Goal: Transaction & Acquisition: Purchase product/service

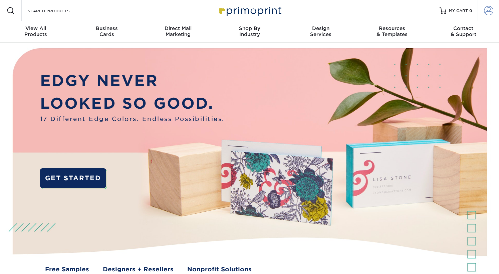
click at [490, 10] on span at bounding box center [488, 10] width 9 height 9
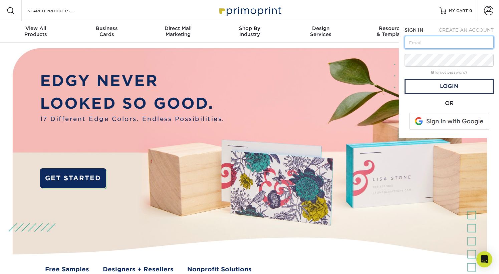
click at [421, 43] on input "text" at bounding box center [449, 42] width 89 height 13
type input "mike@donnellycreative.com"
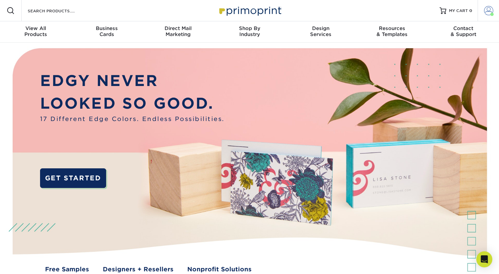
click at [490, 10] on span at bounding box center [488, 10] width 9 height 9
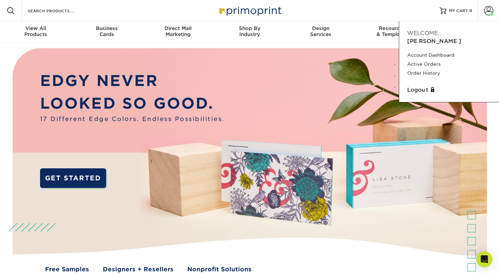
click at [285, 69] on img at bounding box center [249, 166] width 494 height 247
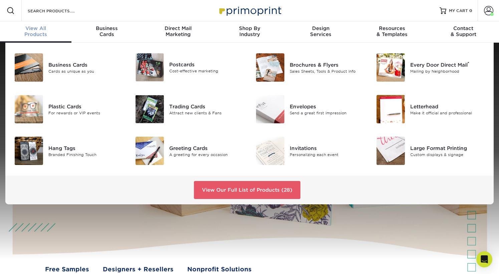
click at [37, 32] on div "View All Products" at bounding box center [35, 31] width 71 height 12
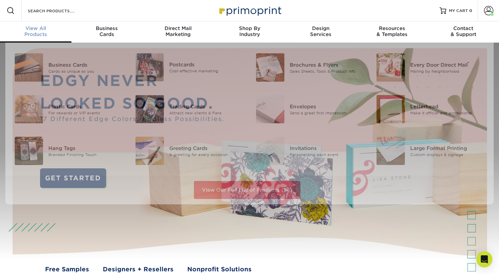
click at [33, 34] on div "View All Products" at bounding box center [35, 31] width 71 height 12
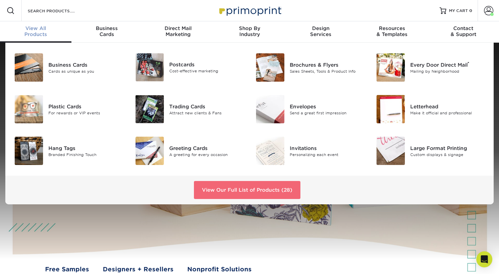
click at [252, 188] on link "View Our Full List of Products (28)" at bounding box center [247, 190] width 107 height 18
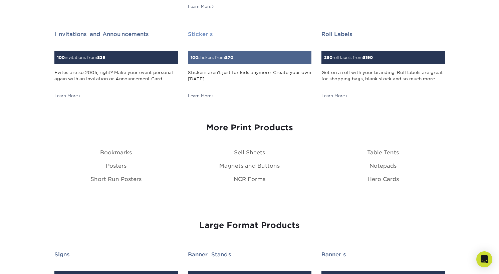
scroll to position [714, 0]
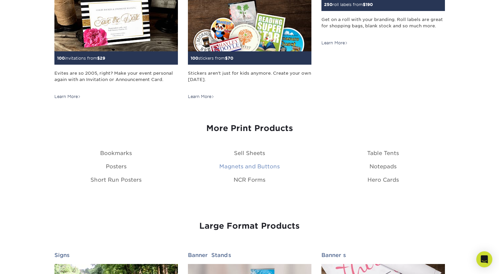
click at [243, 166] on link "Magnets and Buttons" at bounding box center [249, 167] width 60 height 6
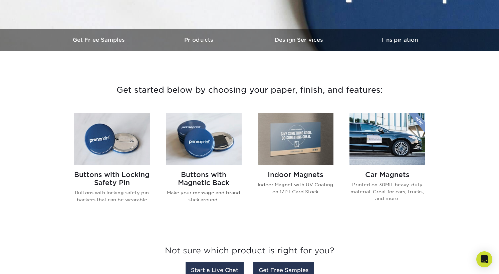
scroll to position [190, 0]
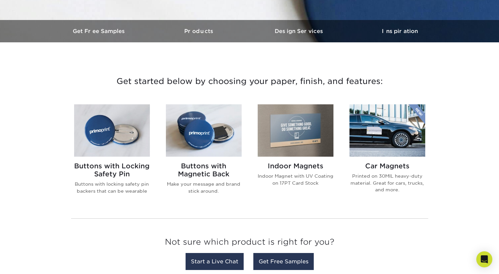
click at [296, 141] on img at bounding box center [296, 131] width 76 height 52
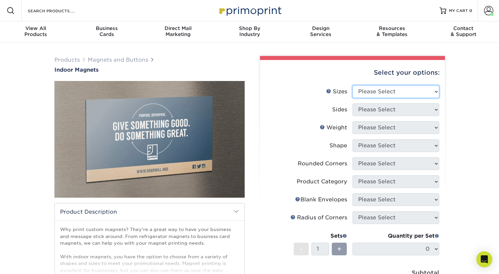
select select "5.00x7.00"
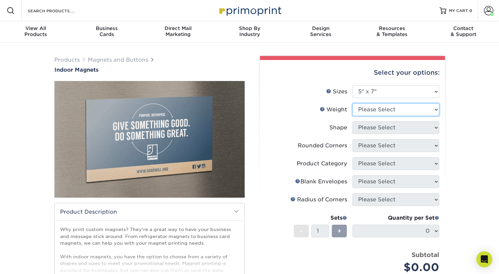
select select "MAGNET"
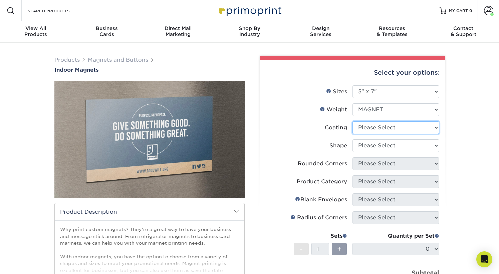
select select "1e8116af-acfc-44b1-83dc-8181aa338834"
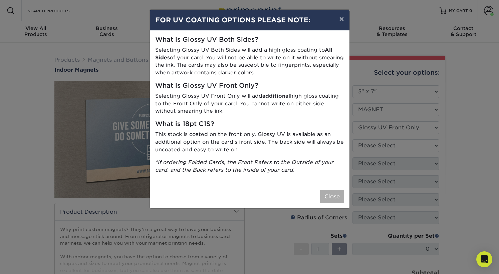
click at [332, 193] on button "Close" at bounding box center [332, 197] width 24 height 13
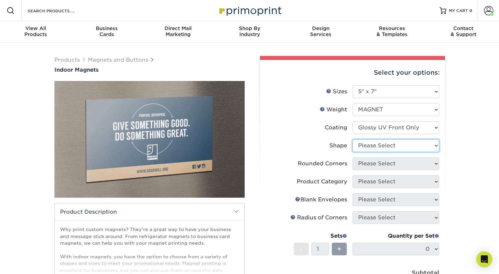
select select "standard"
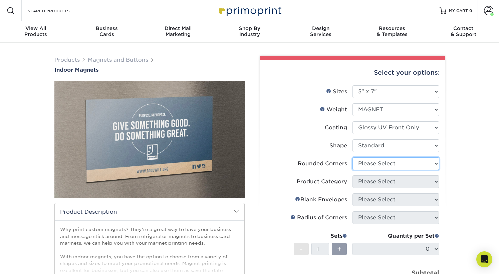
select select "0"
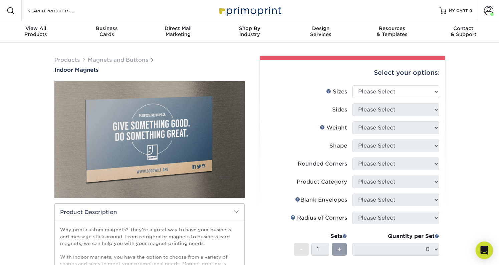
click at [483, 249] on icon "Open Intercom Messenger" at bounding box center [484, 250] width 8 height 9
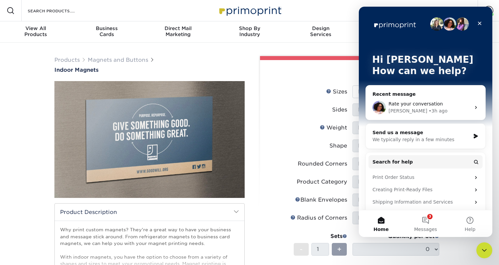
click at [468, 138] on div "We typically reply in a few minutes" at bounding box center [422, 139] width 98 height 7
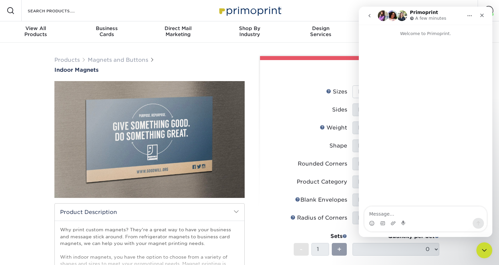
click at [373, 214] on textarea "Message…" at bounding box center [426, 212] width 122 height 11
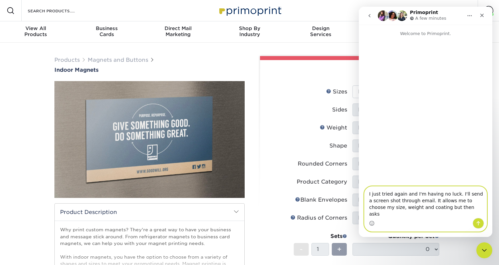
click at [432, 214] on textarea "I just tried again and I'm having no luck. I'll send a screen shot through emai…" at bounding box center [426, 202] width 122 height 31
drag, startPoint x: 451, startPoint y: 215, endPoint x: 461, endPoint y: 227, distance: 16.2
click at [451, 215] on textarea "I just tried again and I'm having no luck. I'll send a screen shot through emai…" at bounding box center [426, 202] width 122 height 31
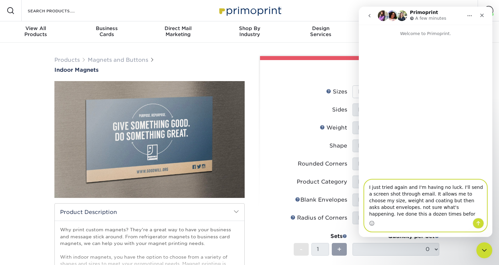
type textarea "I just tried again and I'm having no luck. I'll send a screen shot through emai…"
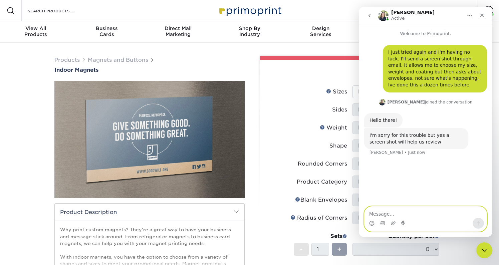
click at [378, 214] on textarea "Message…" at bounding box center [426, 212] width 122 height 11
type textarea "I just emailed a screen shot"
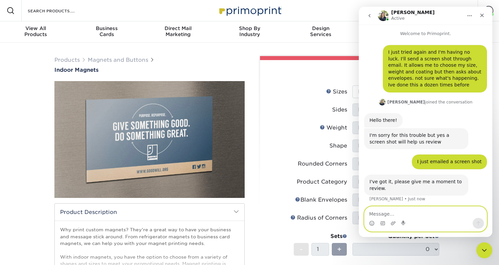
scroll to position [1, 0]
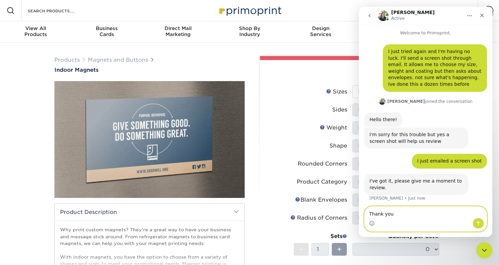
type textarea "Thank you!"
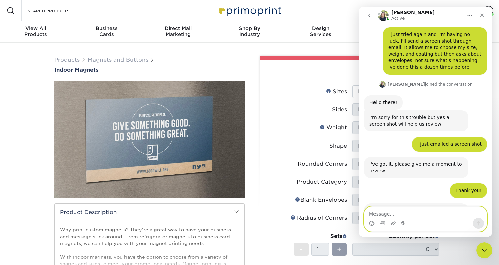
scroll to position [97, 0]
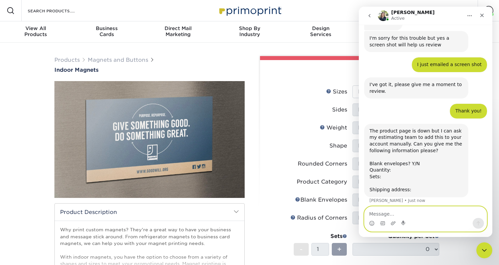
click at [374, 211] on textarea "Message…" at bounding box center [426, 212] width 122 height 11
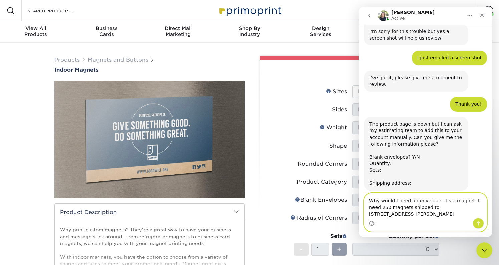
scroll to position [111, 0]
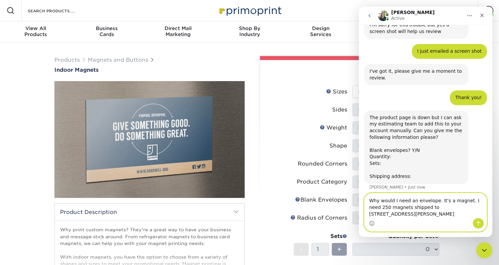
drag, startPoint x: 435, startPoint y: 199, endPoint x: 441, endPoint y: 215, distance: 17.1
click at [435, 199] on textarea "Why would I need an envelope. It's a magnet. I need 250 magnets shipped to 304 …" at bounding box center [426, 205] width 122 height 25
type textarea "Why would I need an envelope? It's a magnet. I need 250 magnets shipped to 304 …"
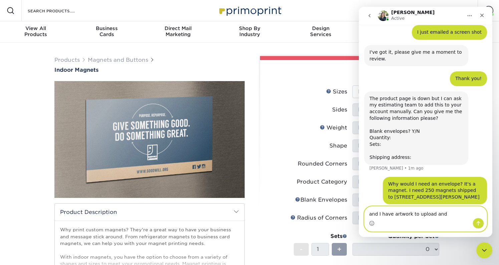
scroll to position [155, 0]
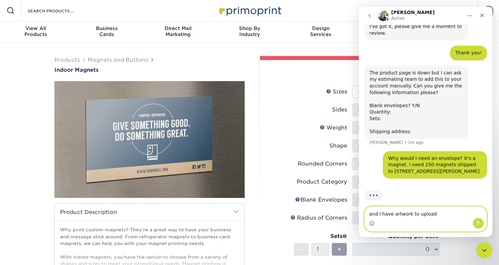
type textarea "and I have artwork to upload"
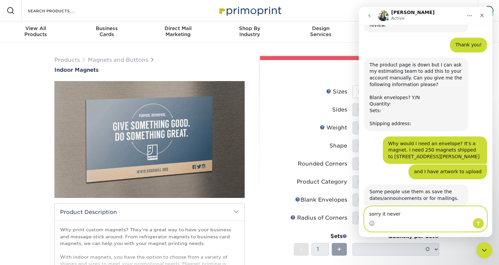
scroll to position [198, 0]
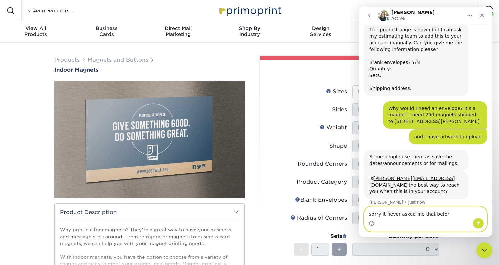
type textarea "sorry it never asked me that before"
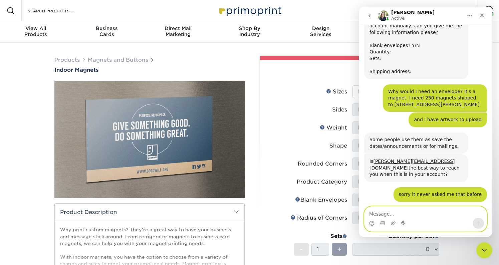
scroll to position [238, 0]
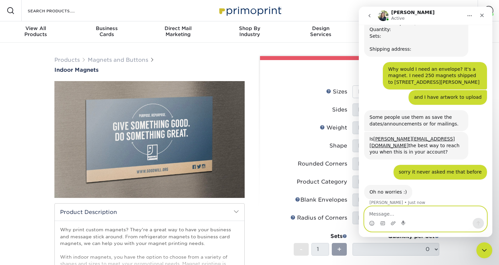
click at [375, 214] on textarea "Message…" at bounding box center [426, 212] width 122 height 11
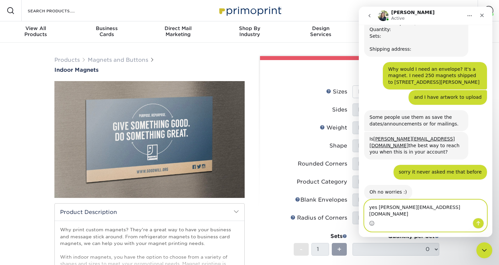
type textarea "yes mike@donnellycreative.com"
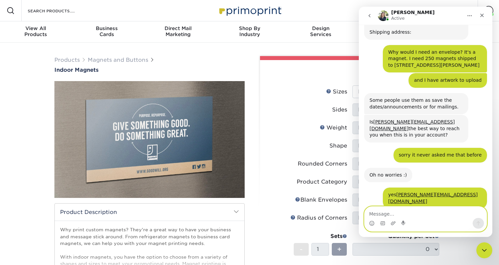
scroll to position [283, 0]
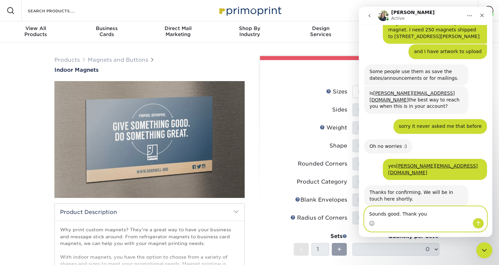
type textarea "Sounds good. Thank you!"
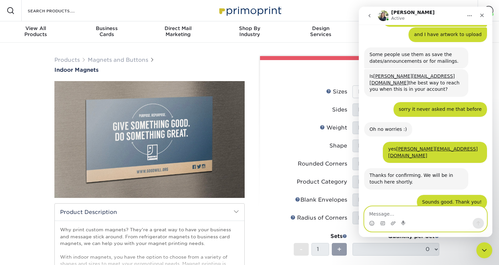
scroll to position [323, 0]
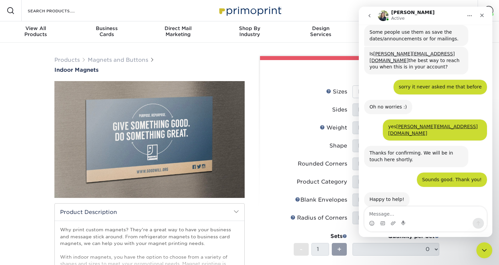
click at [324, 46] on div "Products Magnets and Buttons Indoor Magnets" at bounding box center [249, 218] width 499 height 350
click at [483, 16] on icon "Close" at bounding box center [481, 15] width 5 height 5
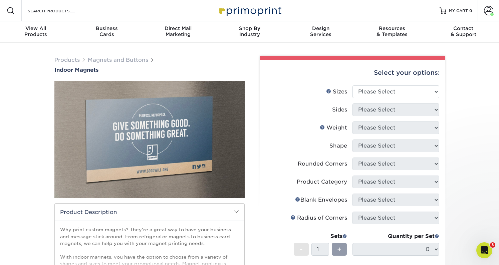
scroll to position [0, 0]
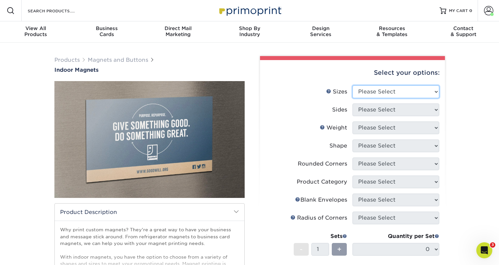
select select "5.00x7.00"
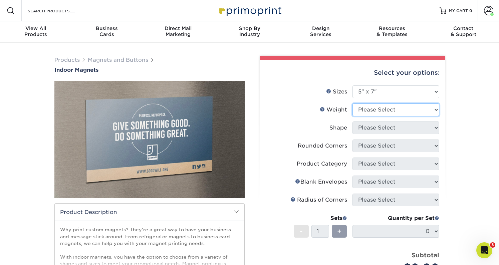
select select "MAGNET"
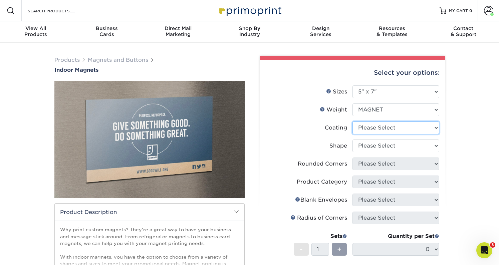
select select "3e7618de-abca-4bda-9f97-8b9129e913d8"
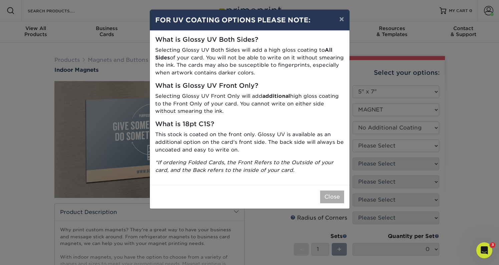
click at [332, 193] on button "Close" at bounding box center [332, 197] width 24 height 13
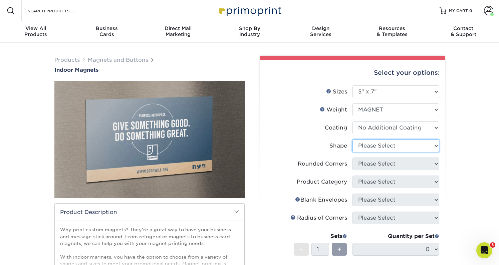
select select "standard"
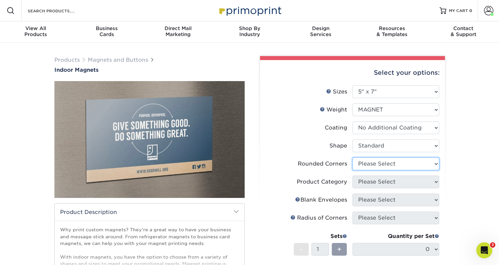
select select "0"
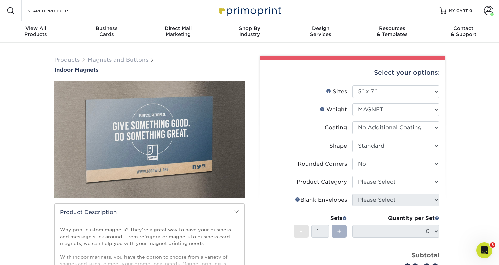
click at [341, 230] on span "+" at bounding box center [339, 231] width 4 height 10
click at [338, 230] on span "+" at bounding box center [339, 231] width 4 height 10
drag, startPoint x: 338, startPoint y: 230, endPoint x: 347, endPoint y: 233, distance: 8.7
click at [339, 231] on span "+" at bounding box center [339, 231] width 4 height 10
drag, startPoint x: 488, startPoint y: 11, endPoint x: 488, endPoint y: 15, distance: 4.0
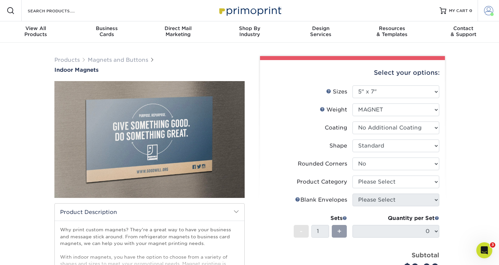
click at [488, 11] on span at bounding box center [488, 10] width 9 height 9
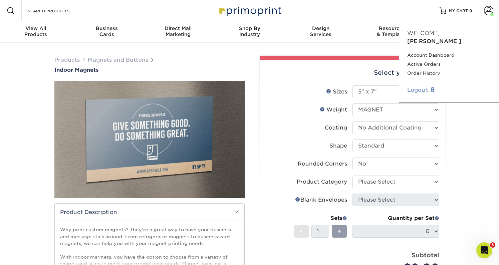
click at [416, 86] on link "Logout" at bounding box center [449, 90] width 84 height 8
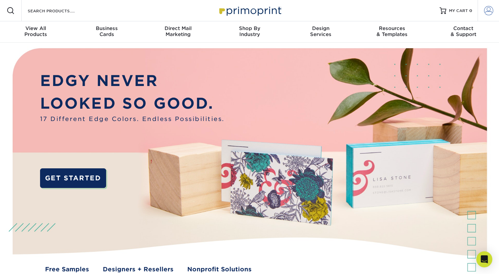
click at [489, 13] on span at bounding box center [488, 10] width 9 height 9
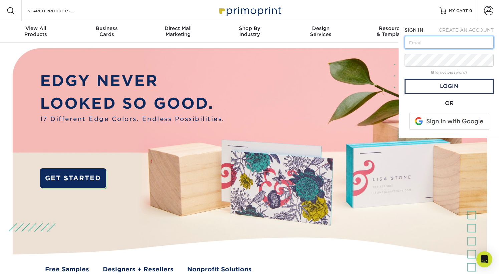
click at [432, 42] on input "text" at bounding box center [449, 42] width 89 height 13
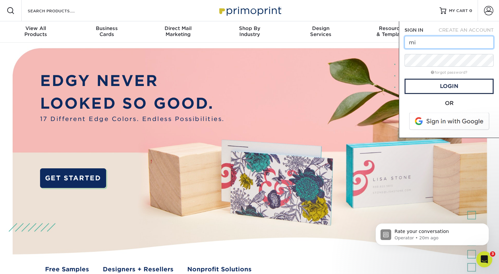
type input "m"
click at [440, 42] on input "mike@donnellycreative.com" at bounding box center [449, 42] width 89 height 13
drag, startPoint x: 430, startPoint y: 42, endPoint x: 368, endPoint y: 39, distance: 62.2
click at [362, 39] on nav "Resources Menu Search Products Account SIGN IN CREATE AN ACCOUNT mike@donnellyc…" at bounding box center [249, 21] width 499 height 43
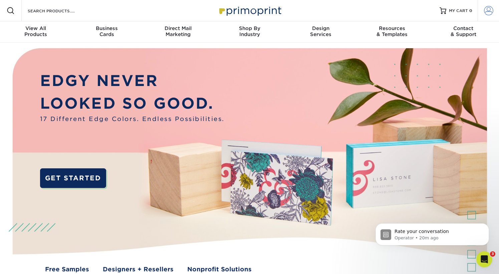
type input "mike@donnellycreative.com"
click at [486, 12] on span at bounding box center [488, 10] width 9 height 9
click at [489, 11] on span at bounding box center [488, 10] width 9 height 9
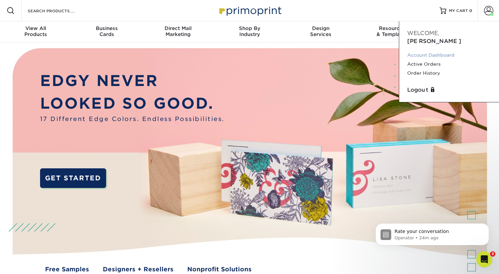
click at [445, 51] on link "Account Dashboard" at bounding box center [449, 55] width 84 height 9
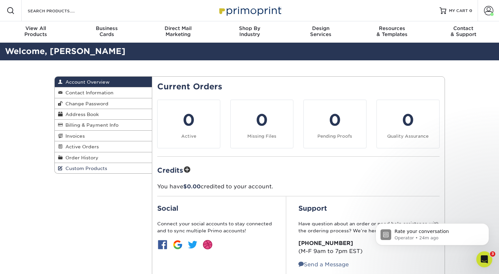
click at [88, 171] on span "Custom Products" at bounding box center [85, 168] width 44 height 5
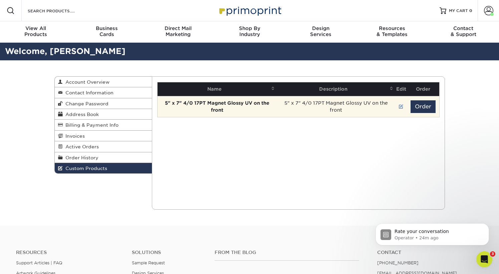
click at [401, 106] on link at bounding box center [401, 106] width 5 height 5
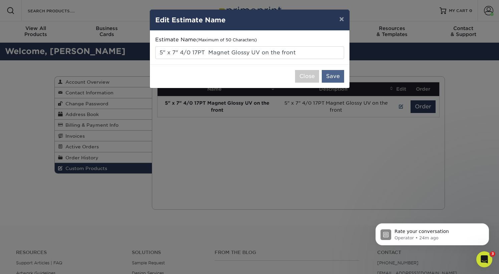
click at [331, 75] on button "Save" at bounding box center [333, 76] width 22 height 13
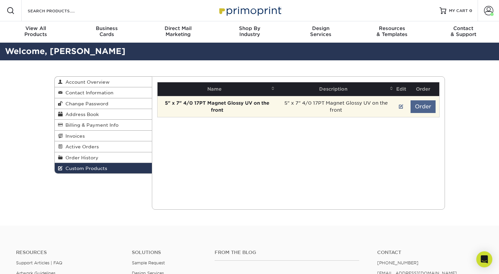
click at [424, 107] on button "Order" at bounding box center [423, 106] width 25 height 13
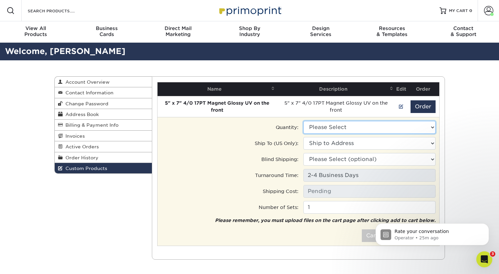
select select "0"
type input "Ground: $34.50"
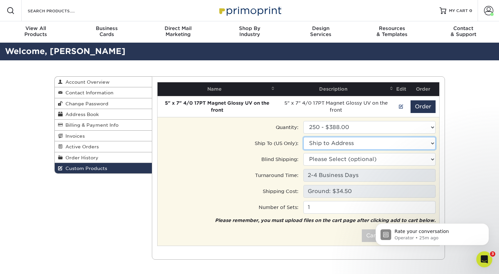
select select "234972"
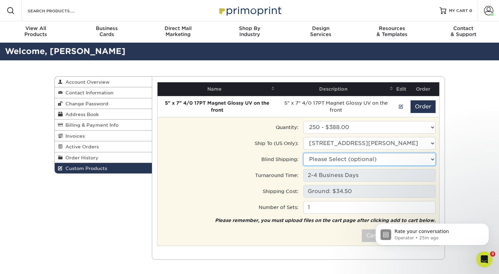
select select "234972"
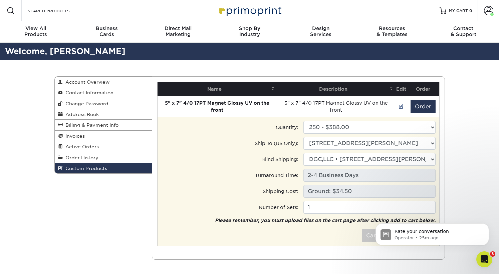
click at [327, 176] on input "2-4 Business Days" at bounding box center [369, 175] width 132 height 13
click at [348, 176] on input "2-4 Business Days" at bounding box center [369, 175] width 132 height 13
click at [351, 191] on input "Ground: $34.50" at bounding box center [369, 191] width 132 height 13
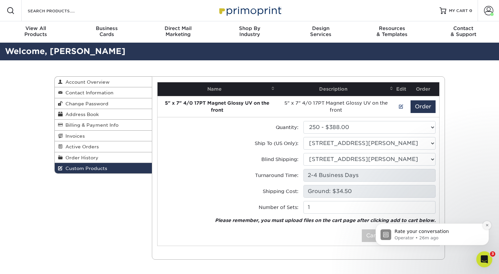
click at [486, 226] on icon "Dismiss notification" at bounding box center [487, 226] width 4 height 4
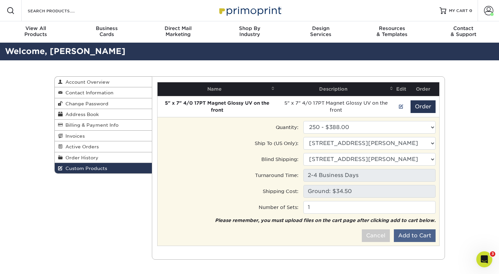
click at [415, 234] on button "Add to Cart" at bounding box center [415, 236] width 42 height 13
click at [413, 236] on button "Add to Cart" at bounding box center [415, 236] width 42 height 13
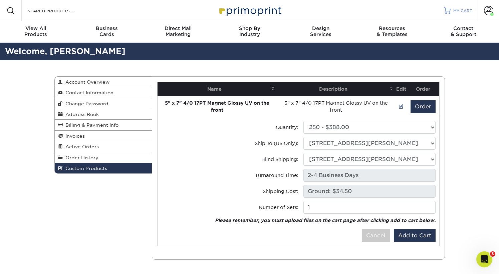
click at [465, 12] on span "MY CART" at bounding box center [462, 11] width 19 height 6
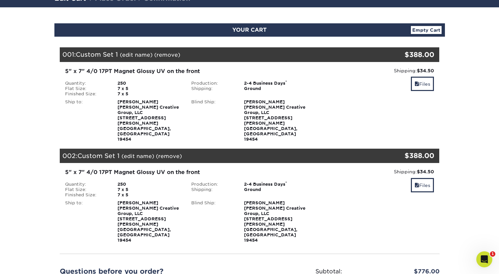
scroll to position [54, 0]
click at [169, 153] on link "(remove)" at bounding box center [169, 156] width 26 height 6
click at [294, 153] on link "Yes" at bounding box center [292, 156] width 9 height 6
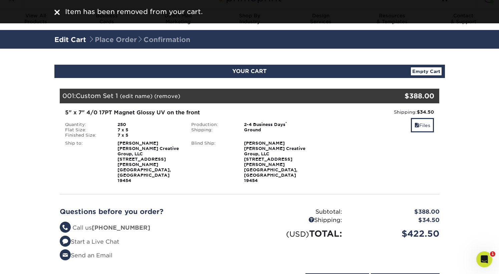
scroll to position [13, 0]
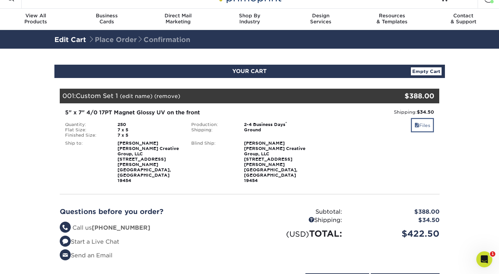
click at [424, 126] on link "Files" at bounding box center [422, 125] width 23 height 14
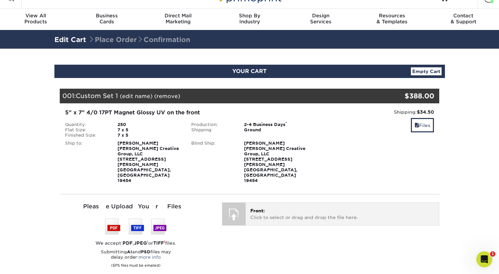
click at [292, 208] on p "Front: Click to select or drag and drop the file here." at bounding box center [342, 215] width 184 height 14
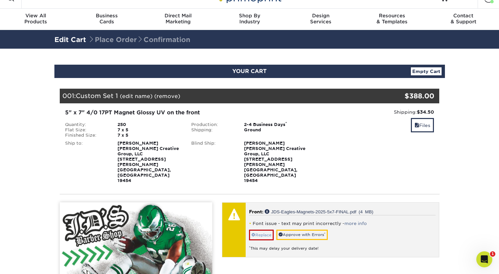
click at [262, 230] on link "Replace" at bounding box center [261, 235] width 25 height 11
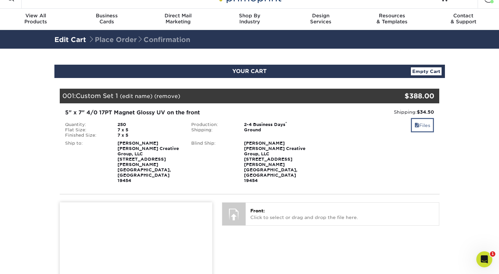
click at [422, 127] on link "Files" at bounding box center [422, 125] width 23 height 14
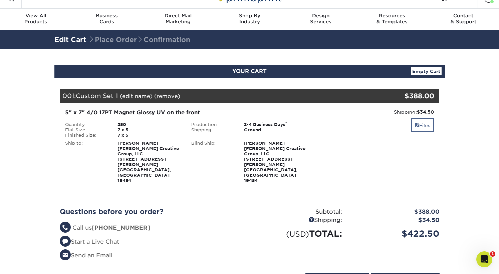
click at [423, 123] on link "Files" at bounding box center [422, 125] width 23 height 14
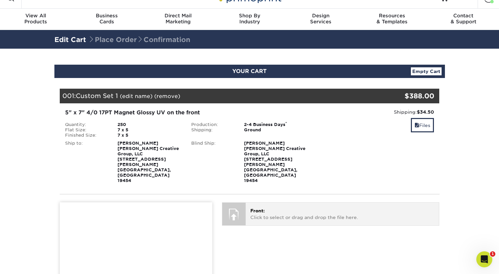
click at [290, 208] on p "Front: Click to select or drag and drop the file here." at bounding box center [342, 215] width 184 height 14
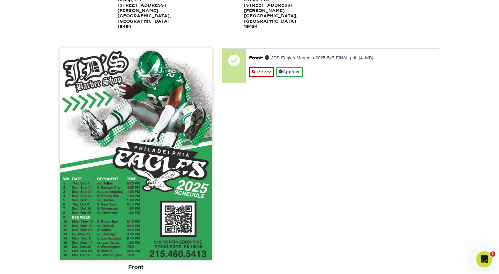
scroll to position [167, 0]
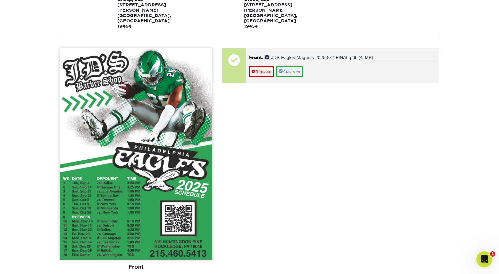
click at [293, 66] on link "Approve" at bounding box center [289, 71] width 26 height 10
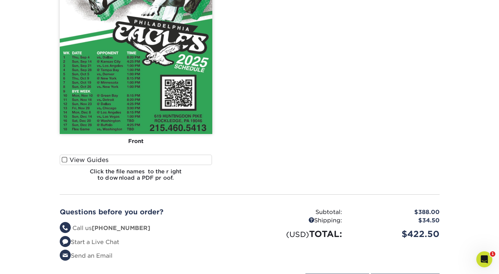
scroll to position [293, 0]
drag, startPoint x: 64, startPoint y: 144, endPoint x: 168, endPoint y: 149, distance: 103.6
click at [64, 157] on span at bounding box center [65, 160] width 6 height 6
click at [0, 0] on input "View Guides" at bounding box center [0, 0] width 0 height 0
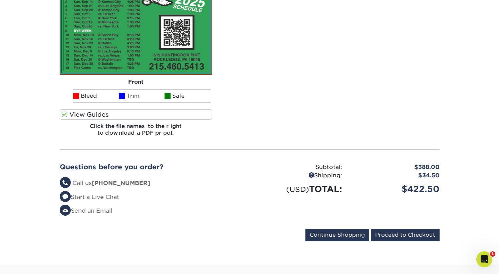
scroll to position [355, 0]
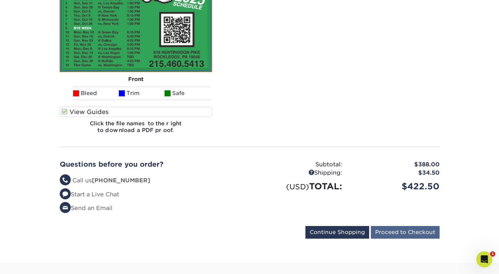
click at [389, 226] on input "Proceed to Checkout" at bounding box center [405, 232] width 69 height 13
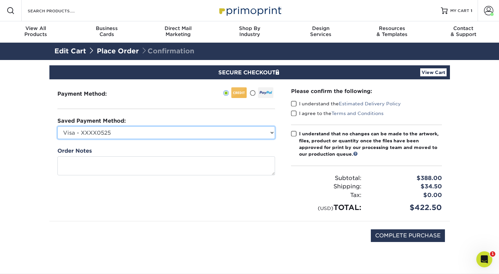
select select "69420"
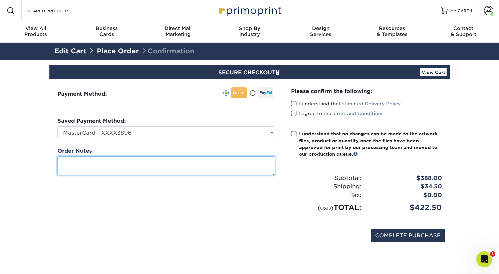
click at [77, 163] on textarea at bounding box center [166, 166] width 218 height 19
type textarea "Please QC check printing and cut before shipping. Thank [PERSON_NAME] you!"
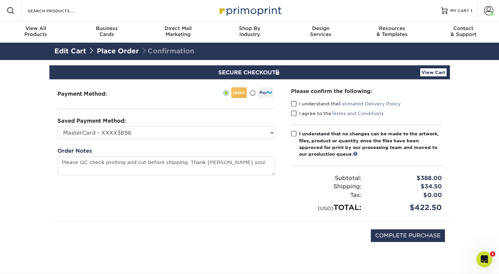
drag, startPoint x: 291, startPoint y: 104, endPoint x: 295, endPoint y: 110, distance: 6.9
click at [291, 104] on span at bounding box center [294, 104] width 6 height 6
click at [0, 0] on input "I understand the Estimated Delivery Policy" at bounding box center [0, 0] width 0 height 0
click at [293, 114] on span at bounding box center [294, 114] width 6 height 6
click at [0, 0] on input "I agree to the Terms and Conditions" at bounding box center [0, 0] width 0 height 0
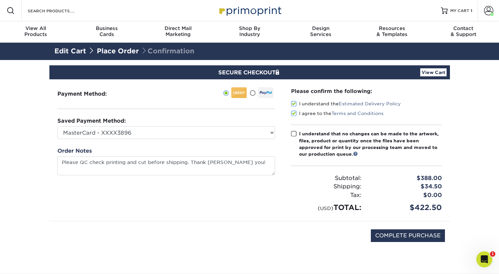
click at [294, 135] on span at bounding box center [294, 134] width 6 height 6
click at [0, 0] on input "I understand that no changes can be made to the artwork, files, product or quan…" at bounding box center [0, 0] width 0 height 0
click at [402, 236] on input "COMPLETE PURCHASE" at bounding box center [408, 236] width 74 height 13
type input "PROCESSING, PLEASE WAIT..."
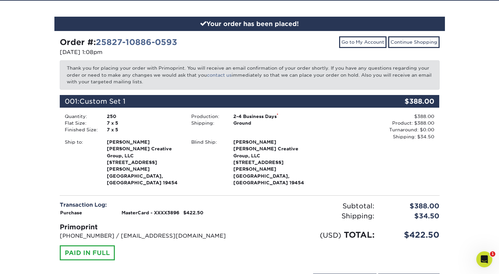
scroll to position [83, 0]
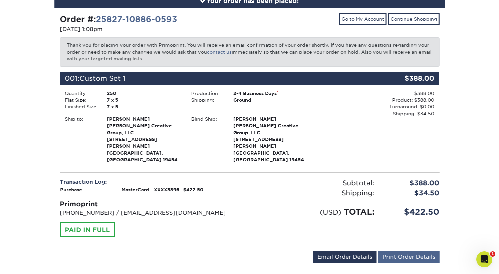
click at [406, 251] on link "Print Order Details" at bounding box center [408, 257] width 61 height 13
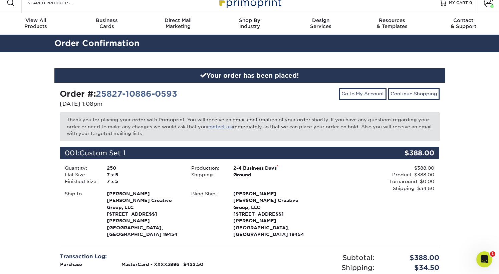
scroll to position [5, 0]
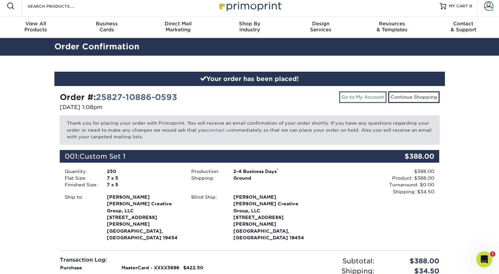
click at [362, 96] on link "Go to My Account" at bounding box center [362, 96] width 47 height 11
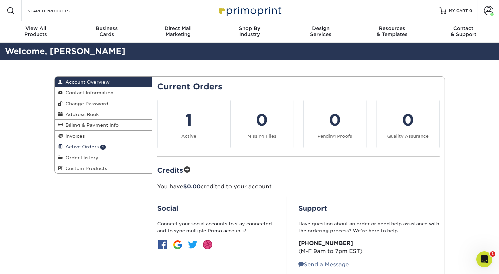
click at [83, 148] on span "Active Orders" at bounding box center [81, 146] width 36 height 5
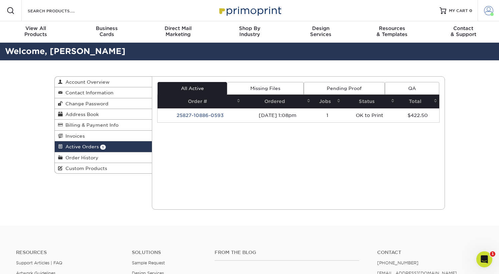
click at [488, 7] on span at bounding box center [488, 10] width 9 height 9
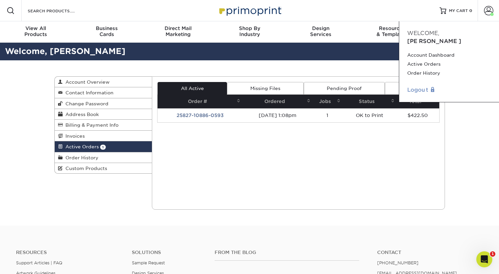
click at [420, 86] on link "Logout" at bounding box center [449, 90] width 84 height 8
